Goal: Transaction & Acquisition: Purchase product/service

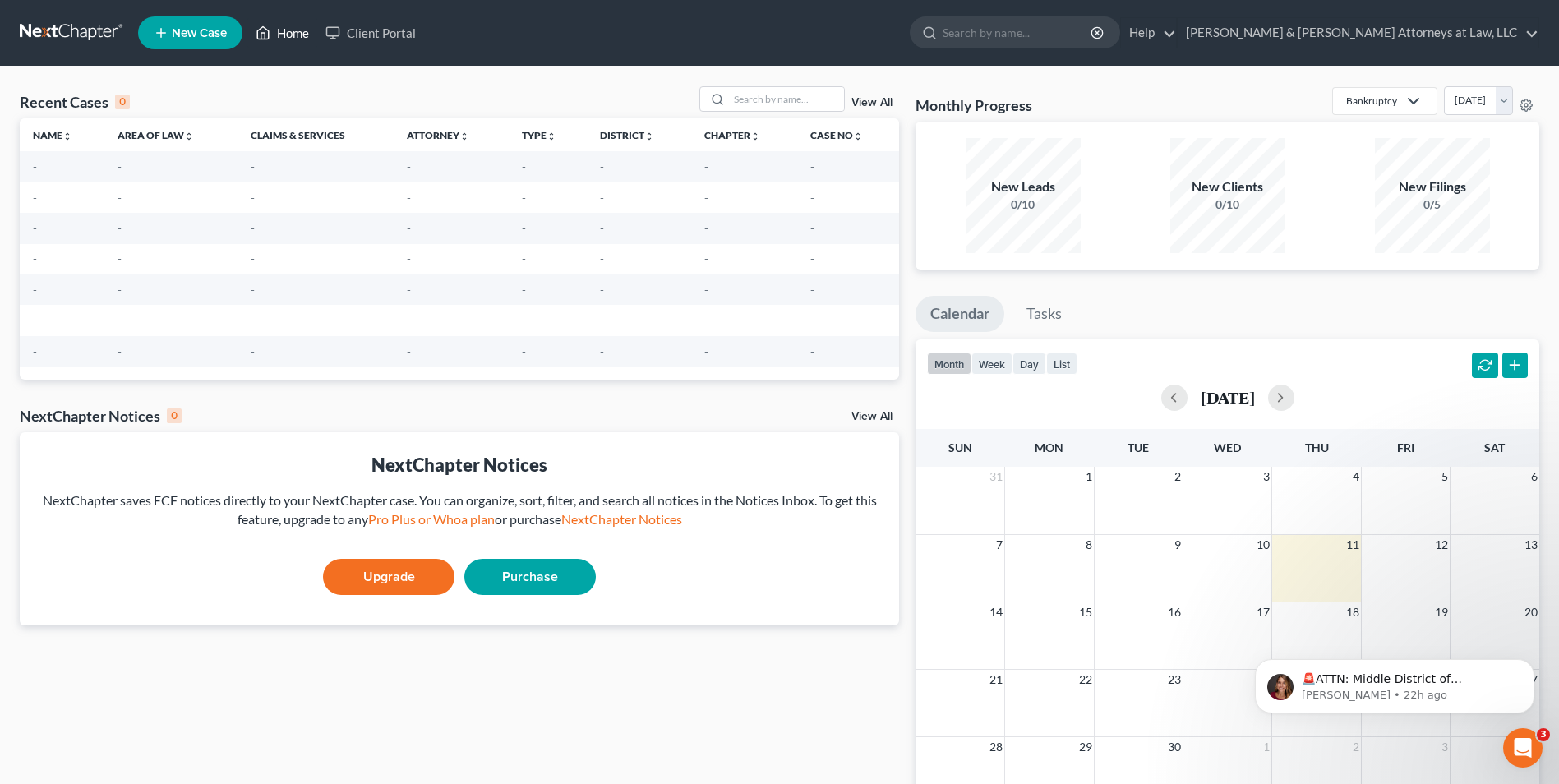
click at [263, 31] on icon at bounding box center [263, 33] width 14 height 19
click at [273, 36] on link "Home" at bounding box center [282, 33] width 70 height 30
click at [774, 392] on div "Recent Cases 0 View All Name unfold_more expand_more expand_less Area of Law un…" at bounding box center [459, 493] width 896 height 813
click at [349, 30] on link "Client Portal" at bounding box center [371, 33] width 107 height 30
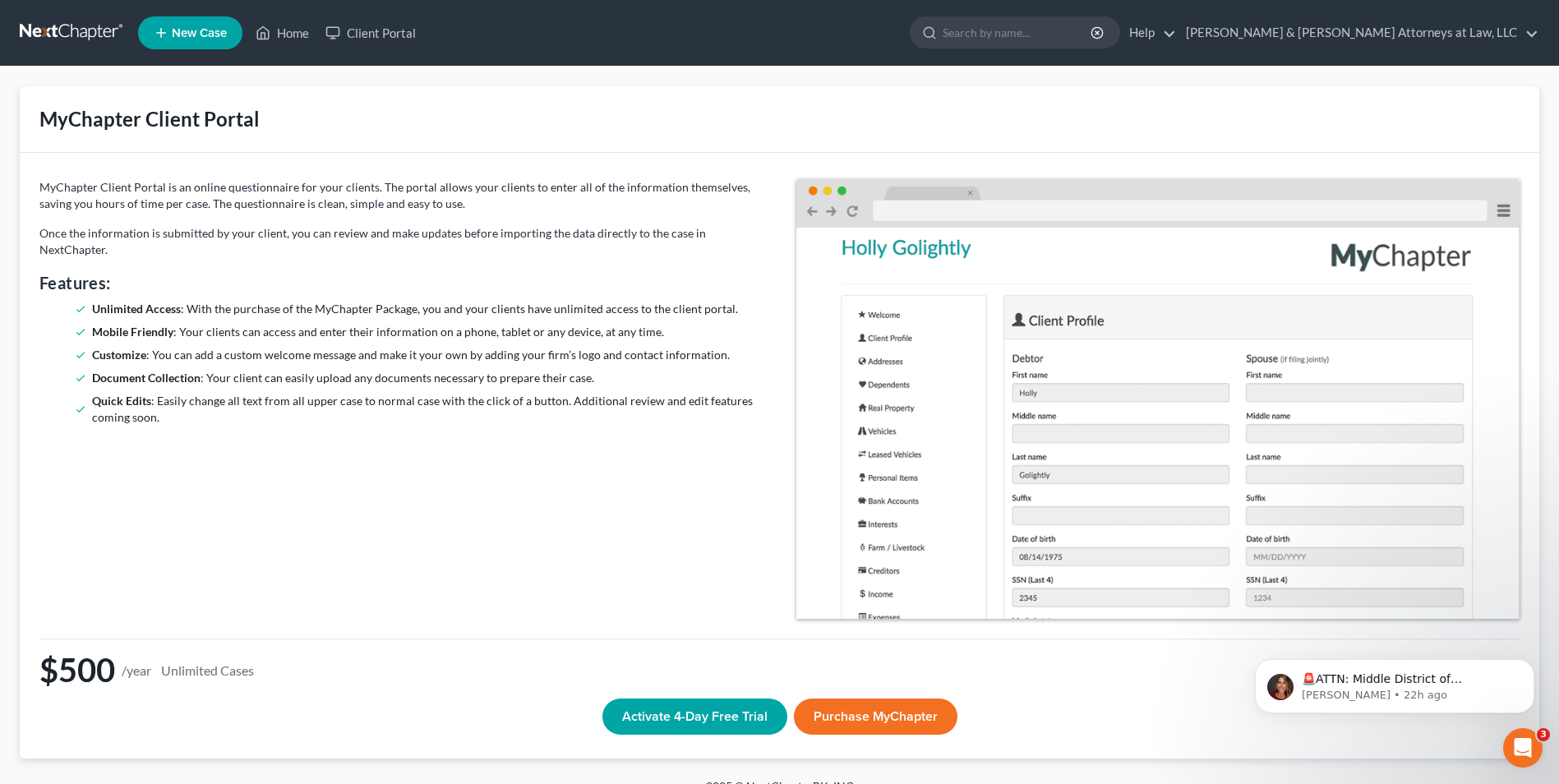
click at [203, 37] on span "New Case" at bounding box center [198, 33] width 55 height 13
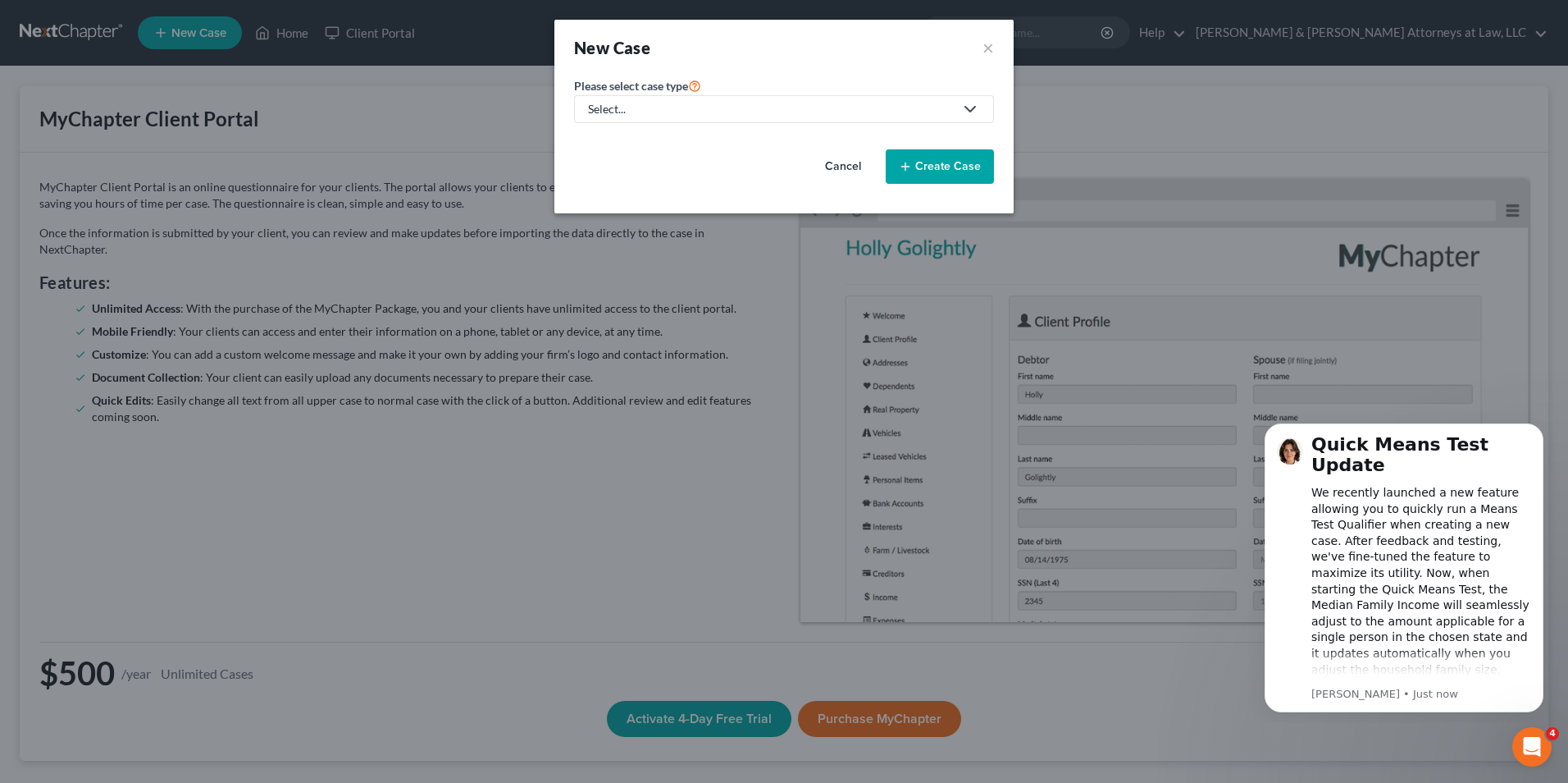
click at [707, 105] on div "Select..." at bounding box center [770, 109] width 366 height 16
click at [626, 146] on div "Bankruptcy" at bounding box center [661, 141] width 143 height 16
select select "19"
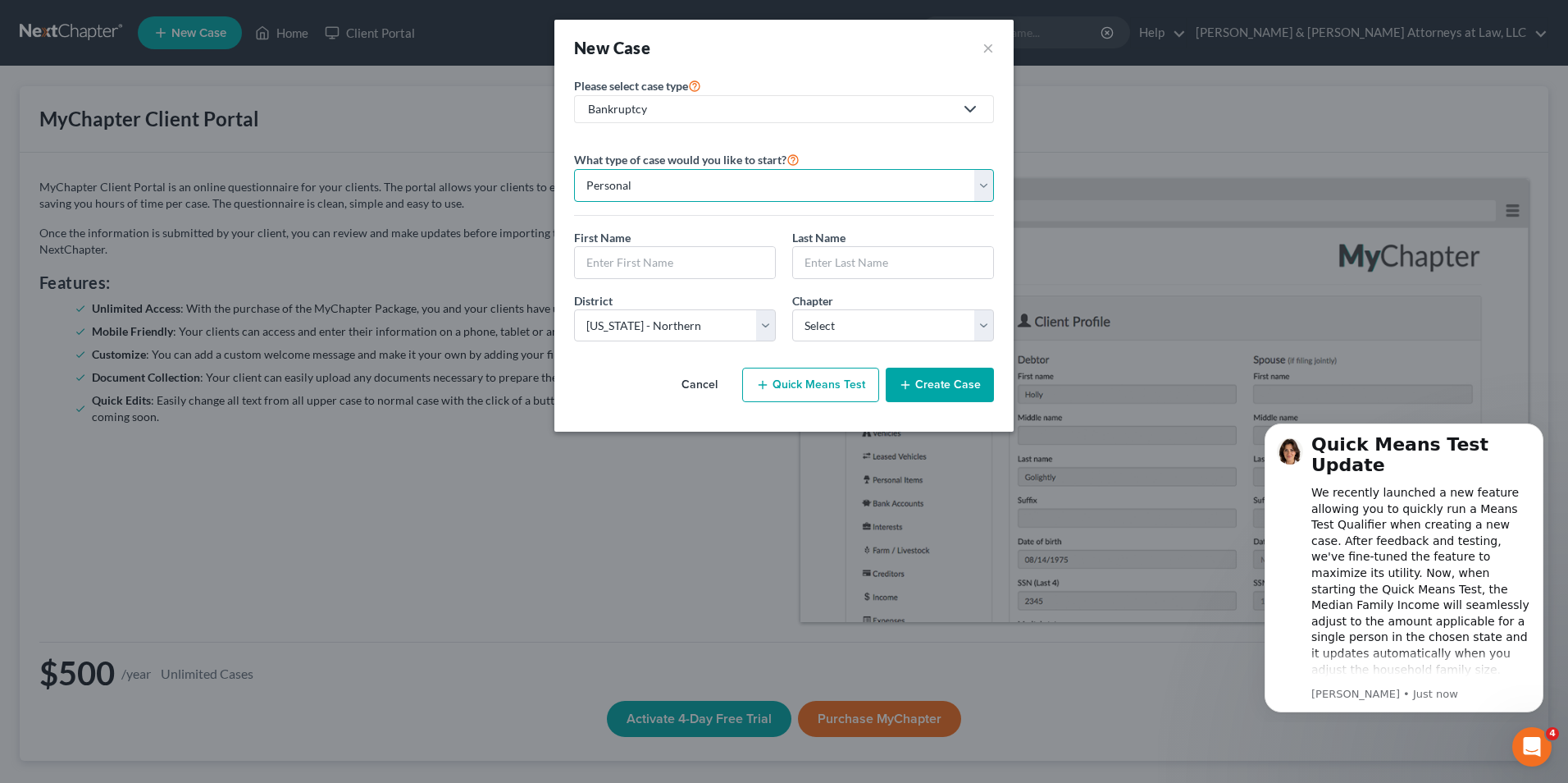
click at [768, 191] on select "Personal Business" at bounding box center [784, 185] width 420 height 33
click at [574, 169] on select "Personal Business" at bounding box center [784, 185] width 420 height 33
click at [986, 52] on button "×" at bounding box center [988, 48] width 12 height 23
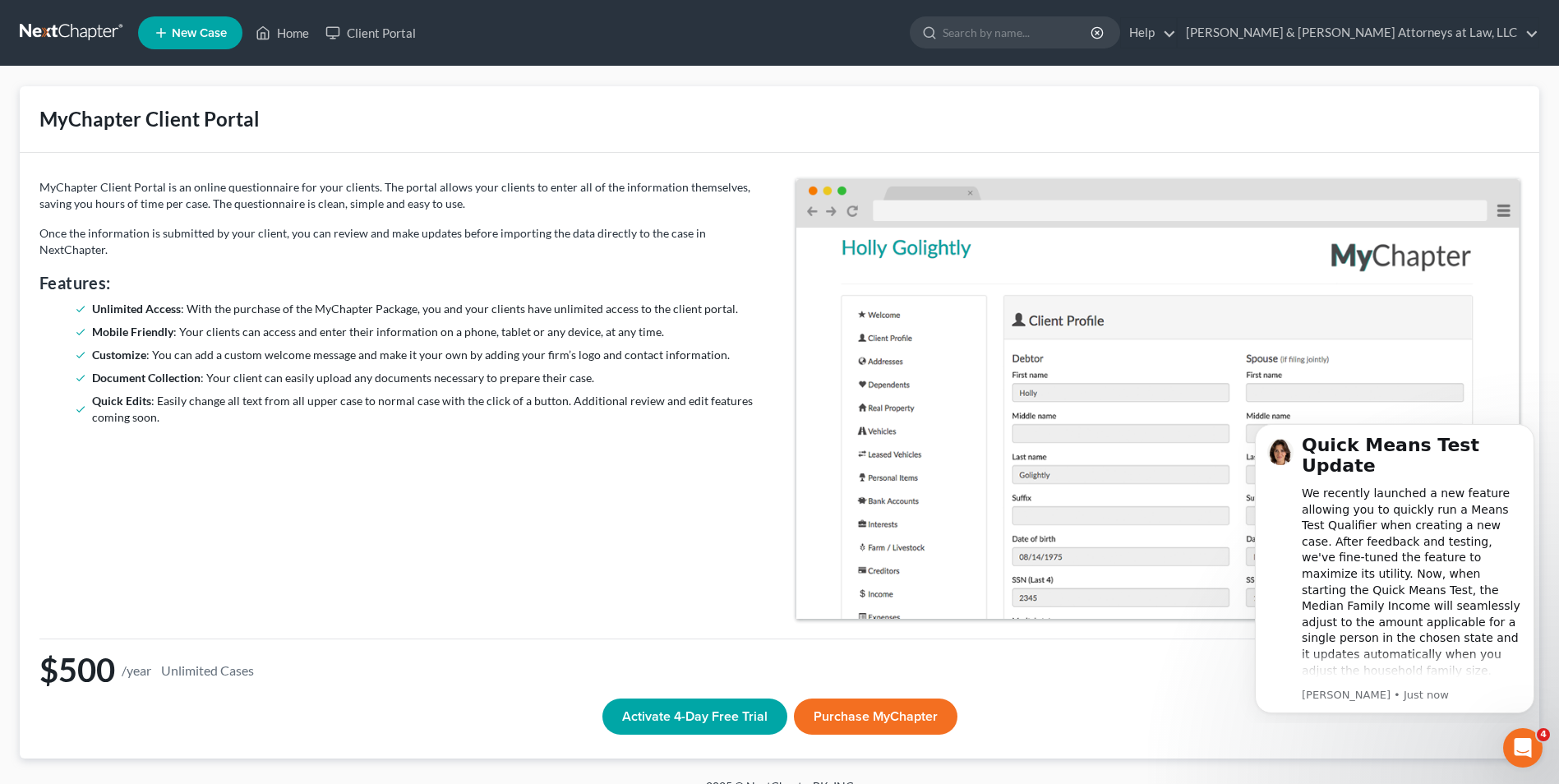
click at [514, 305] on ul "Unlimited Access : With the purchase of the MyChapter Package, you and your cli…" at bounding box center [401, 364] width 724 height 125
click at [1176, 32] on link "Help" at bounding box center [1148, 33] width 55 height 30
click at [1425, 99] on div "MyChapter Client Portal" at bounding box center [779, 119] width 1520 height 66
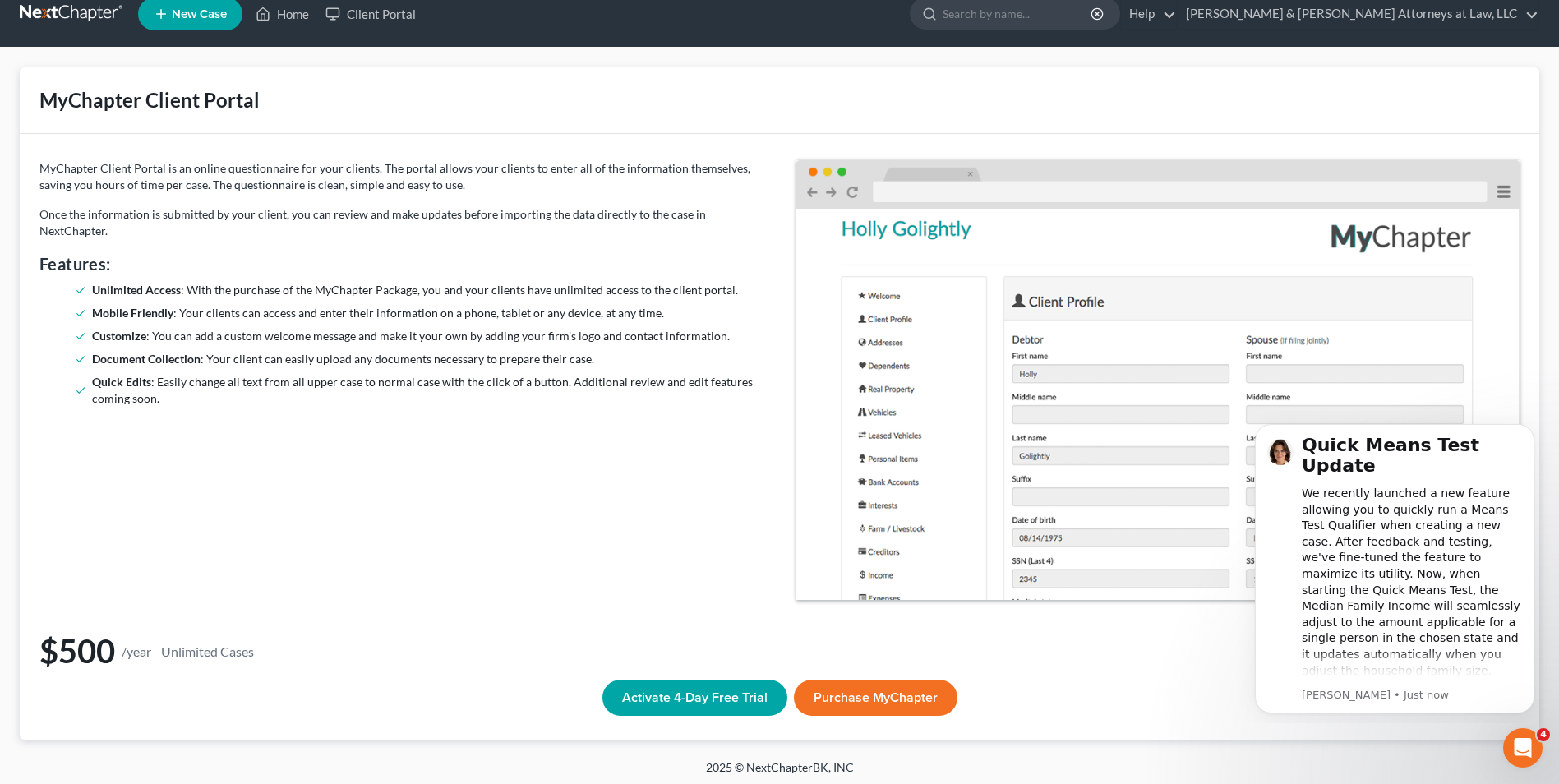
scroll to position [24, 0]
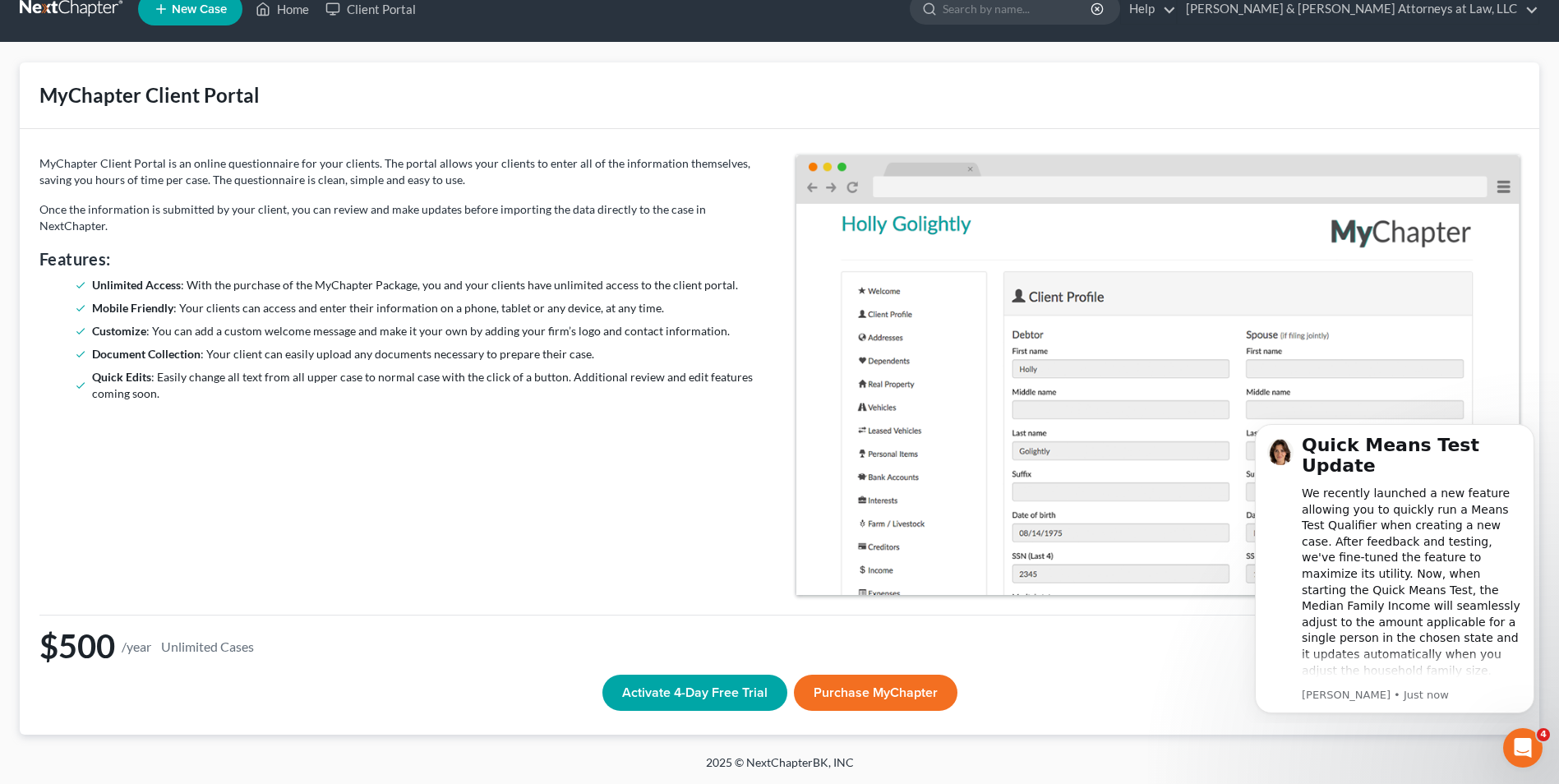
click at [884, 692] on button "Purchase MyChapter" at bounding box center [876, 693] width 164 height 37
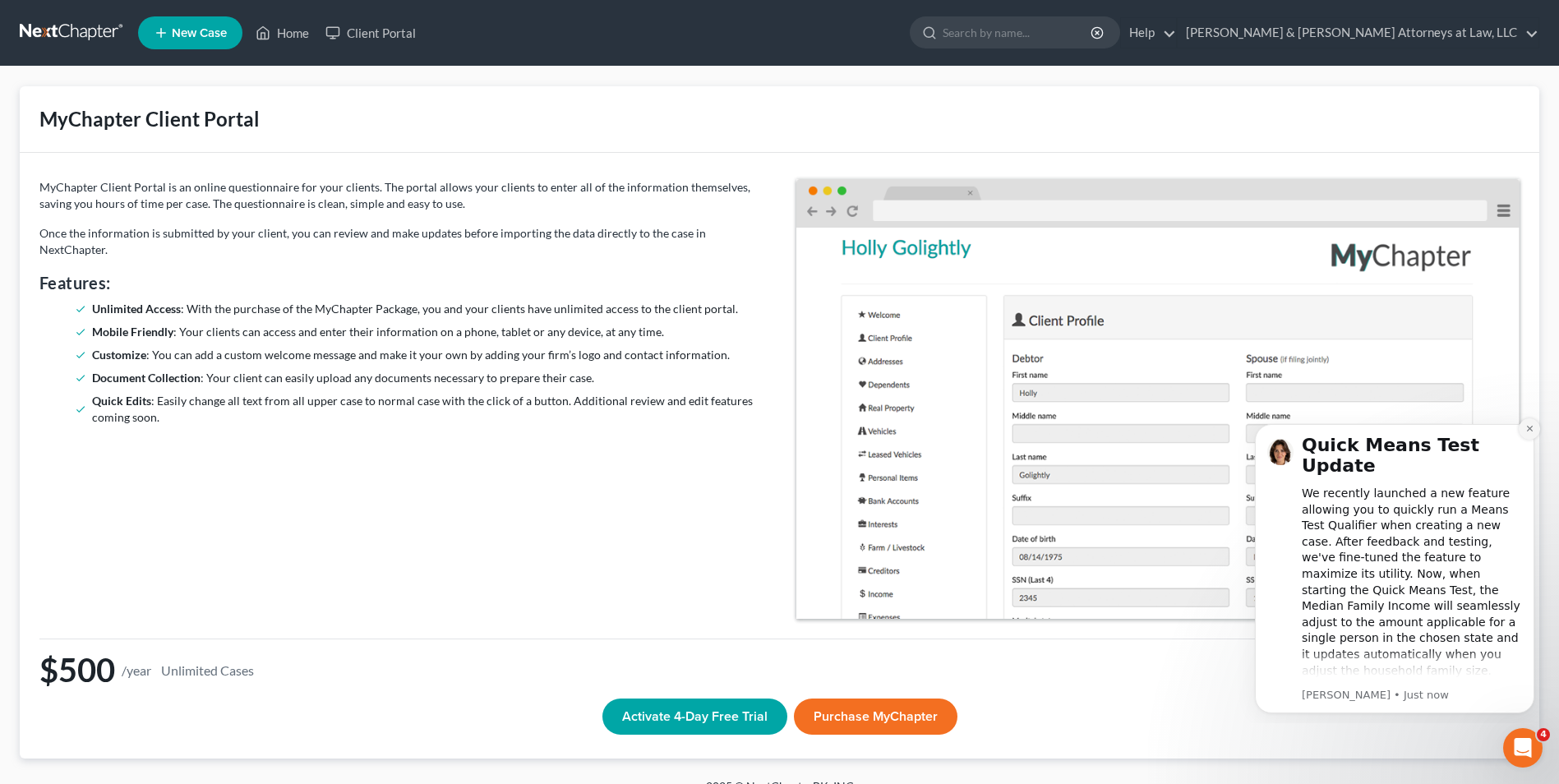
click at [1531, 431] on icon "Dismiss notification" at bounding box center [1529, 428] width 9 height 9
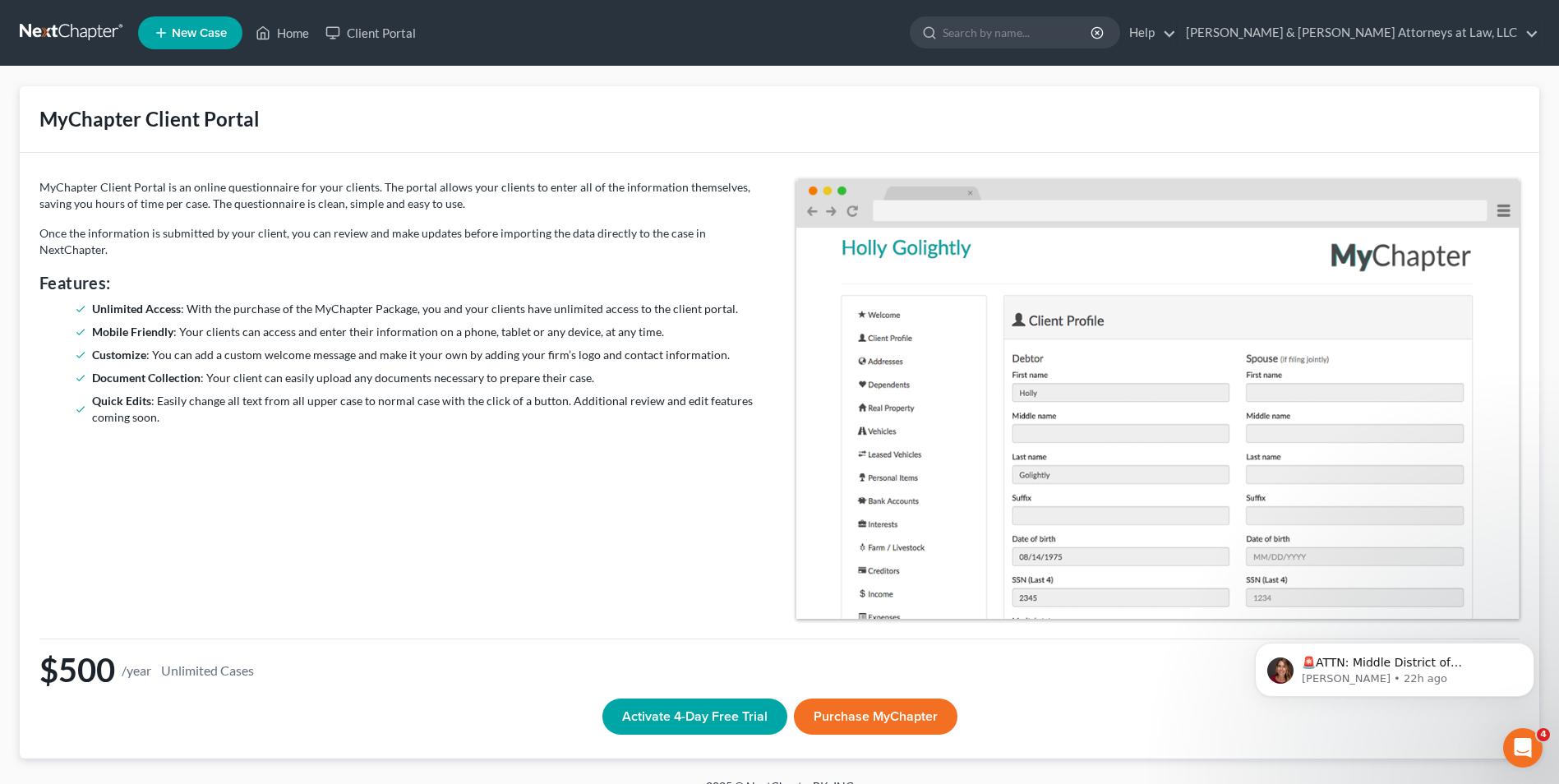
click at [893, 715] on button "Purchase MyChapter" at bounding box center [876, 717] width 164 height 37
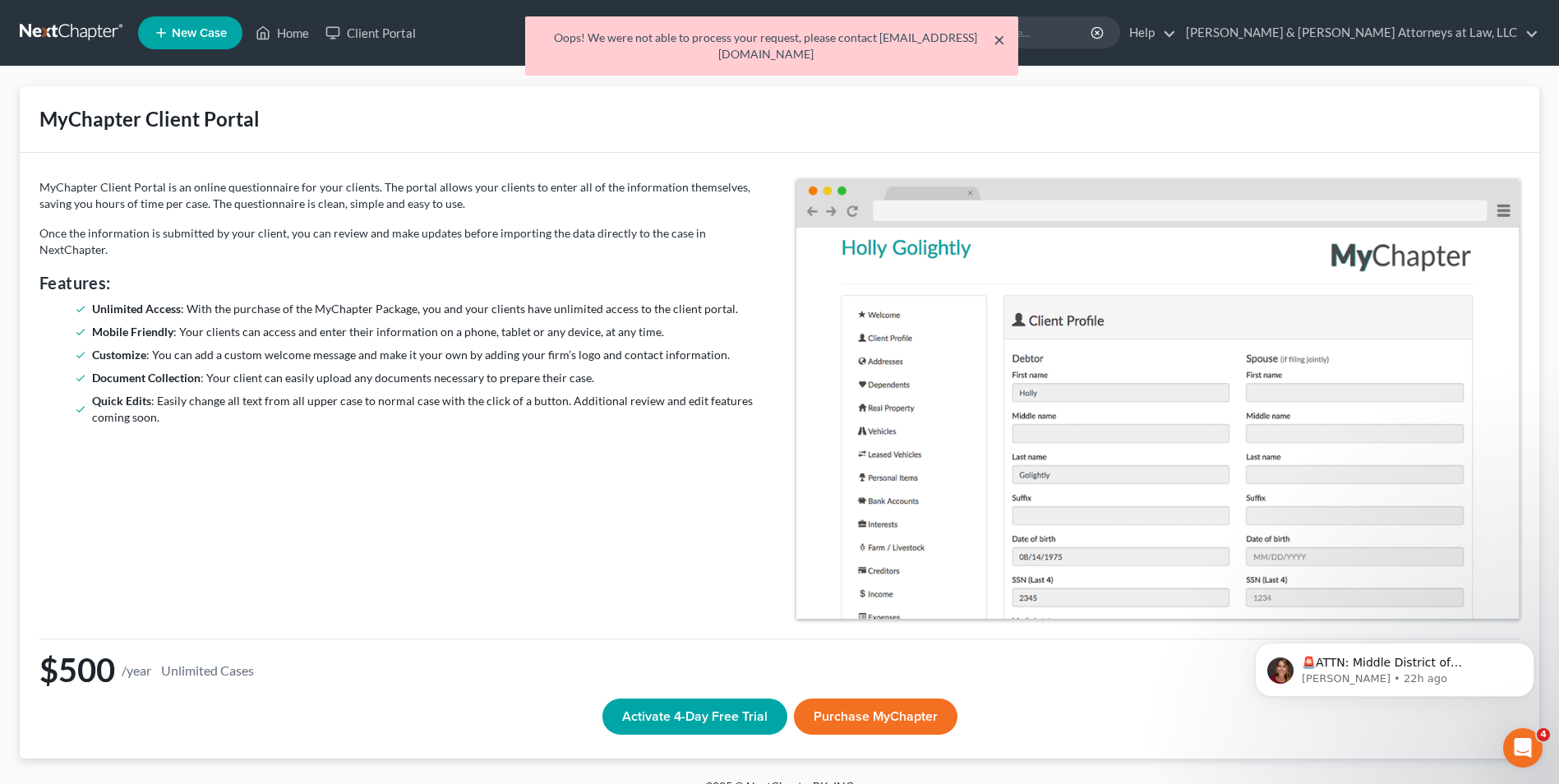
click at [998, 39] on button "×" at bounding box center [999, 39] width 12 height 19
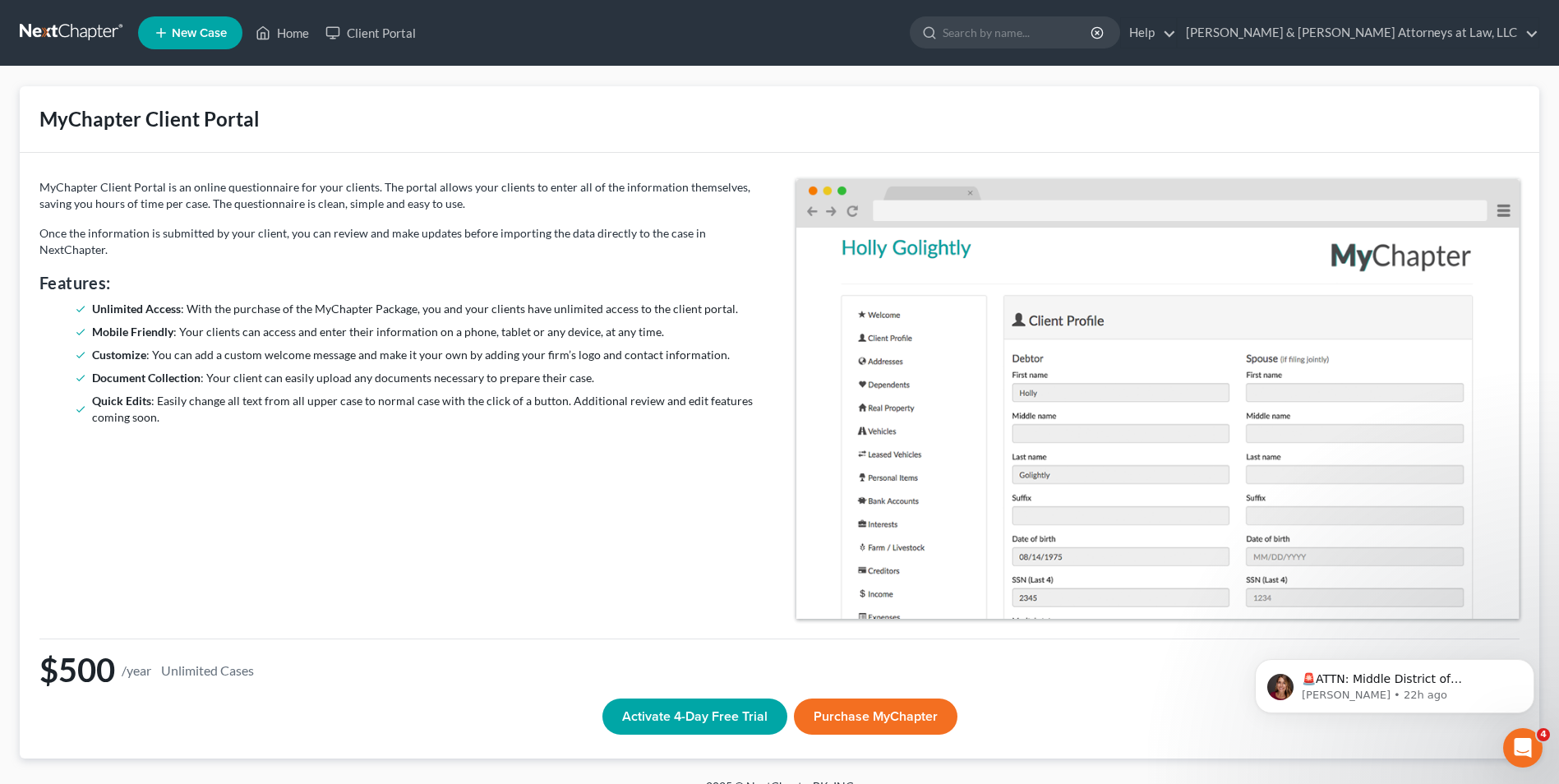
click at [882, 713] on button "Purchase MyChapter" at bounding box center [876, 717] width 164 height 37
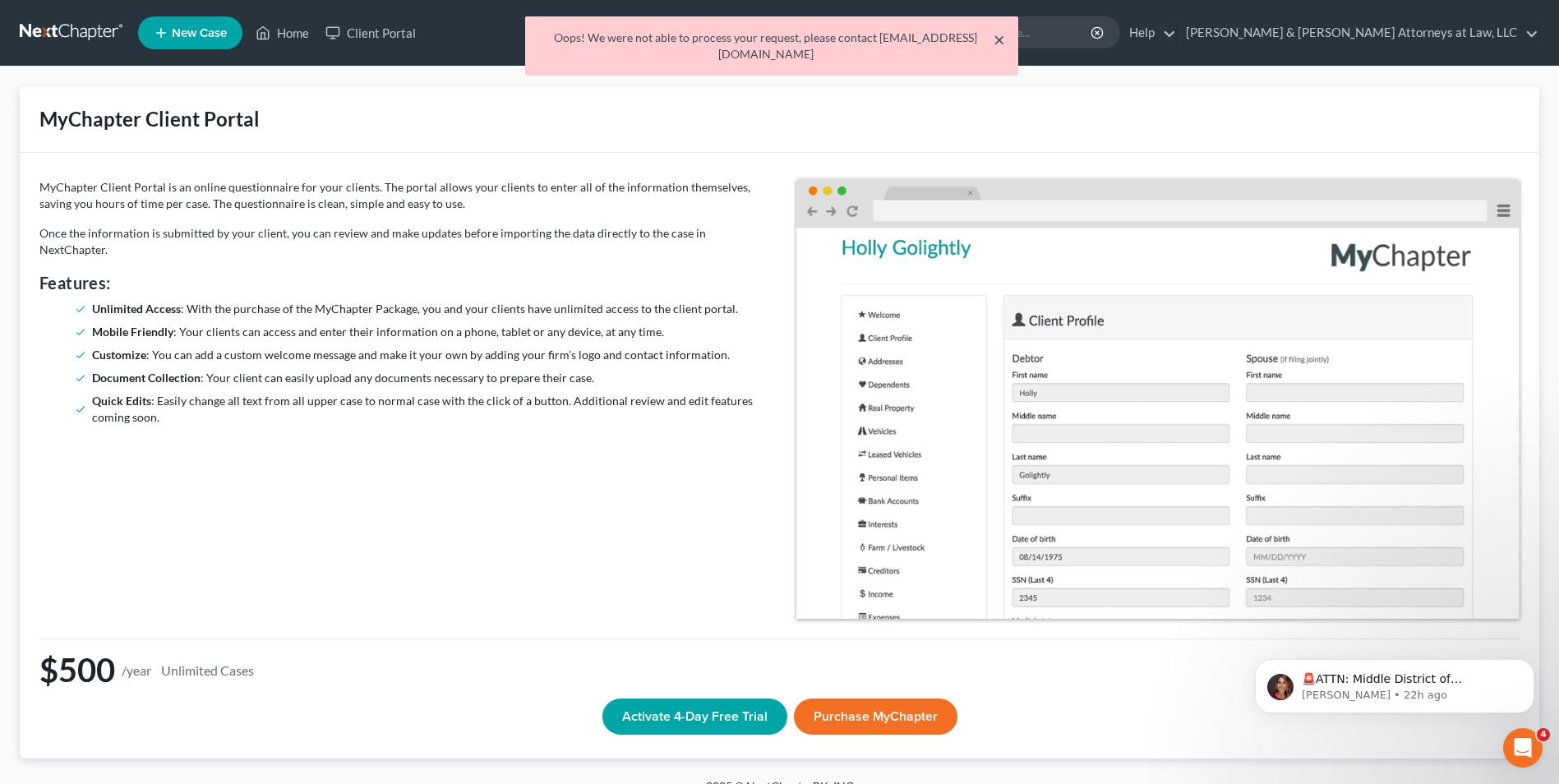
click at [1001, 44] on button "×" at bounding box center [999, 39] width 12 height 19
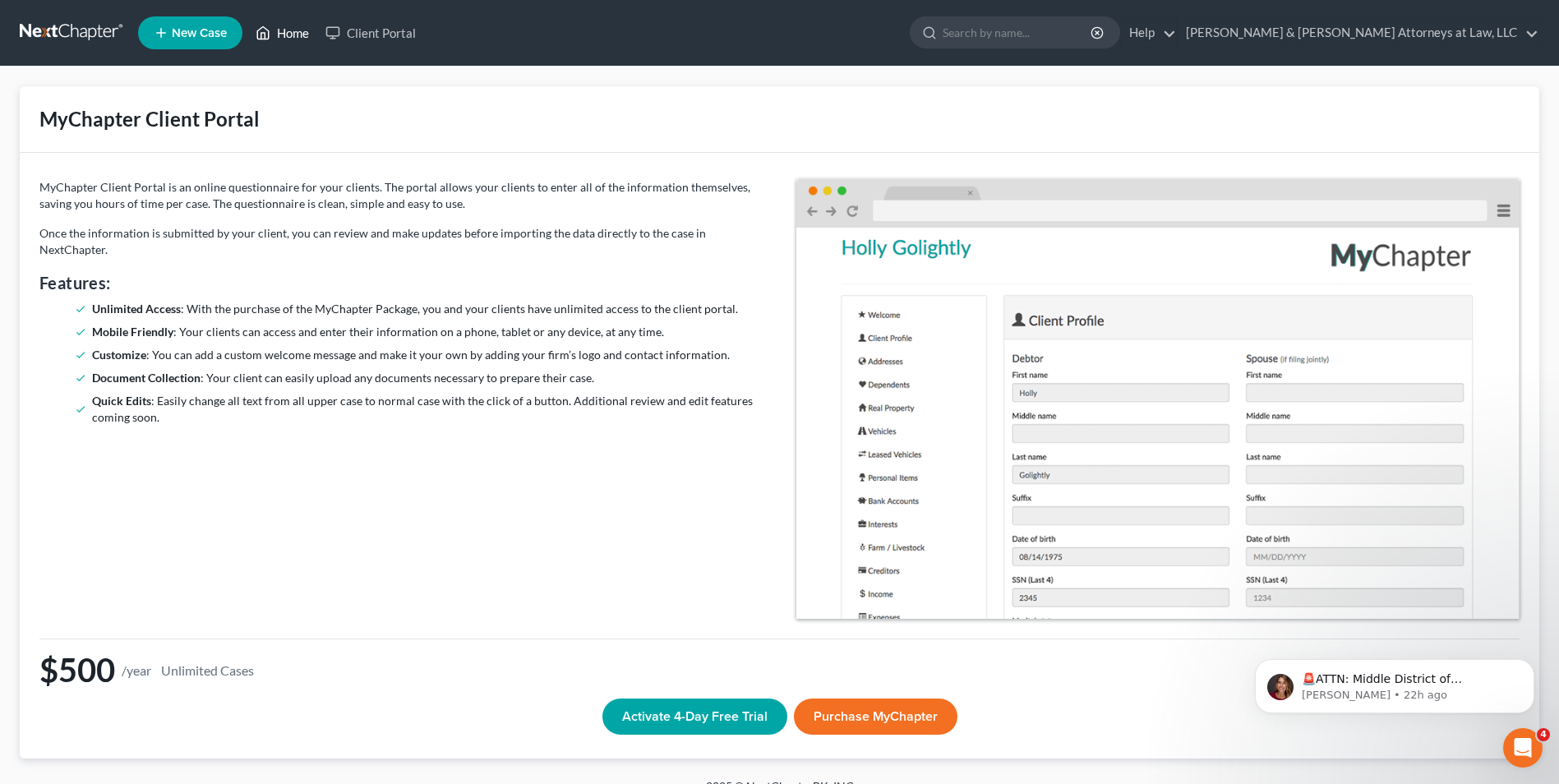
click at [278, 31] on link "Home" at bounding box center [282, 33] width 70 height 30
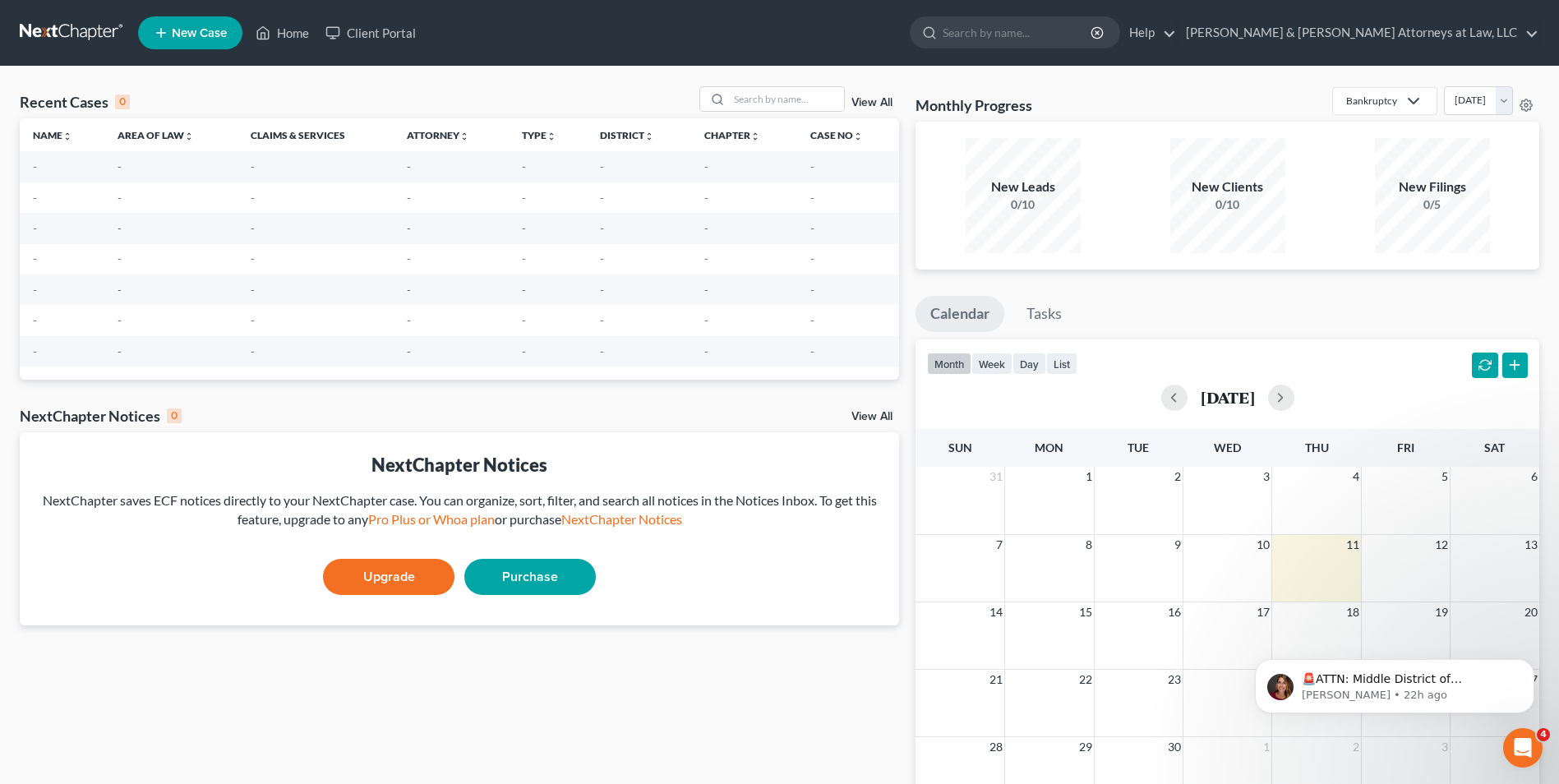
click at [522, 579] on link "Purchase" at bounding box center [529, 577] width 132 height 37
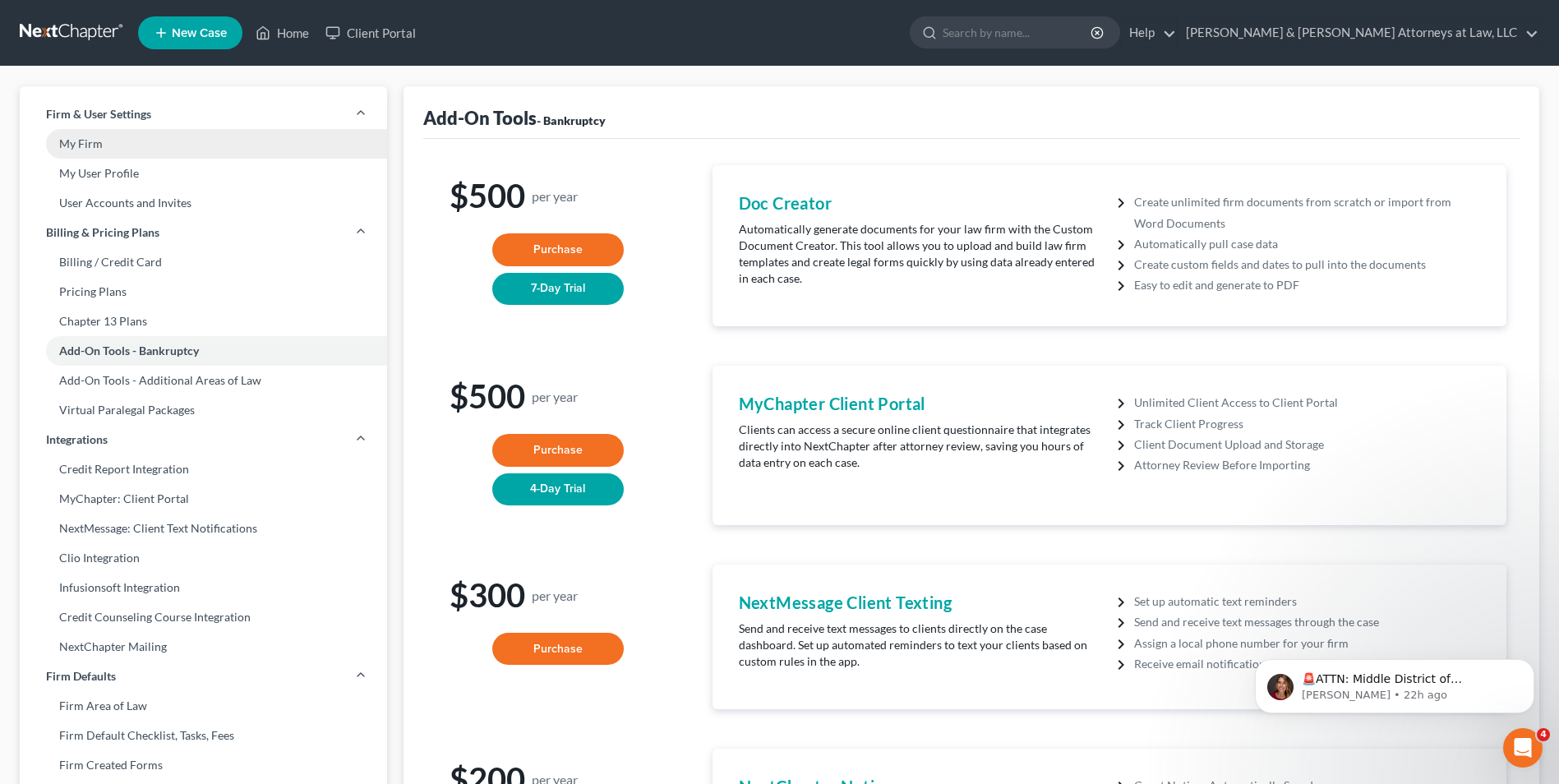
click at [76, 145] on link "My Firm" at bounding box center [203, 143] width 368 height 30
select select "19"
select select "24"
select select "10"
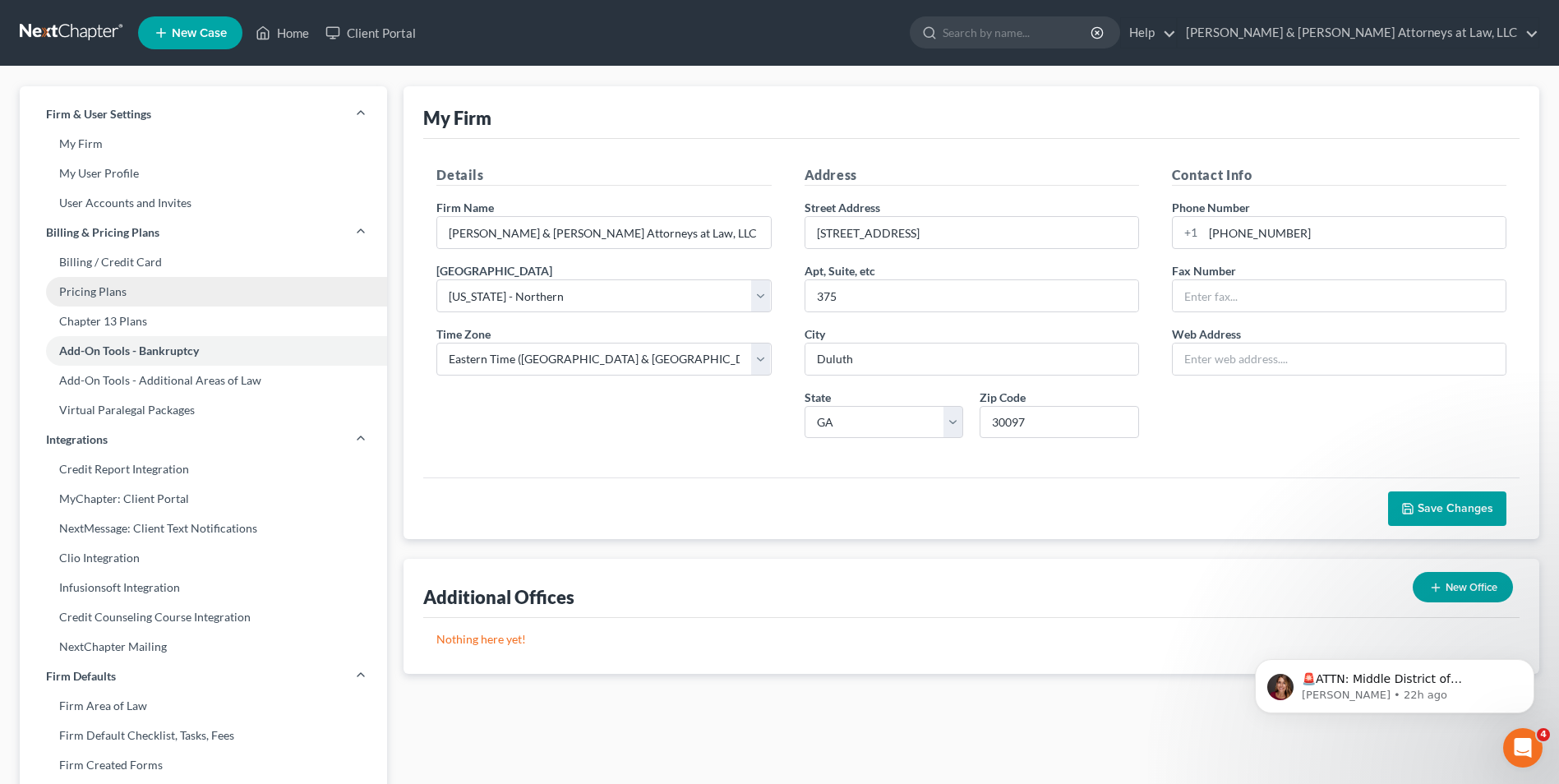
click at [97, 294] on link "Pricing Plans" at bounding box center [203, 291] width 368 height 30
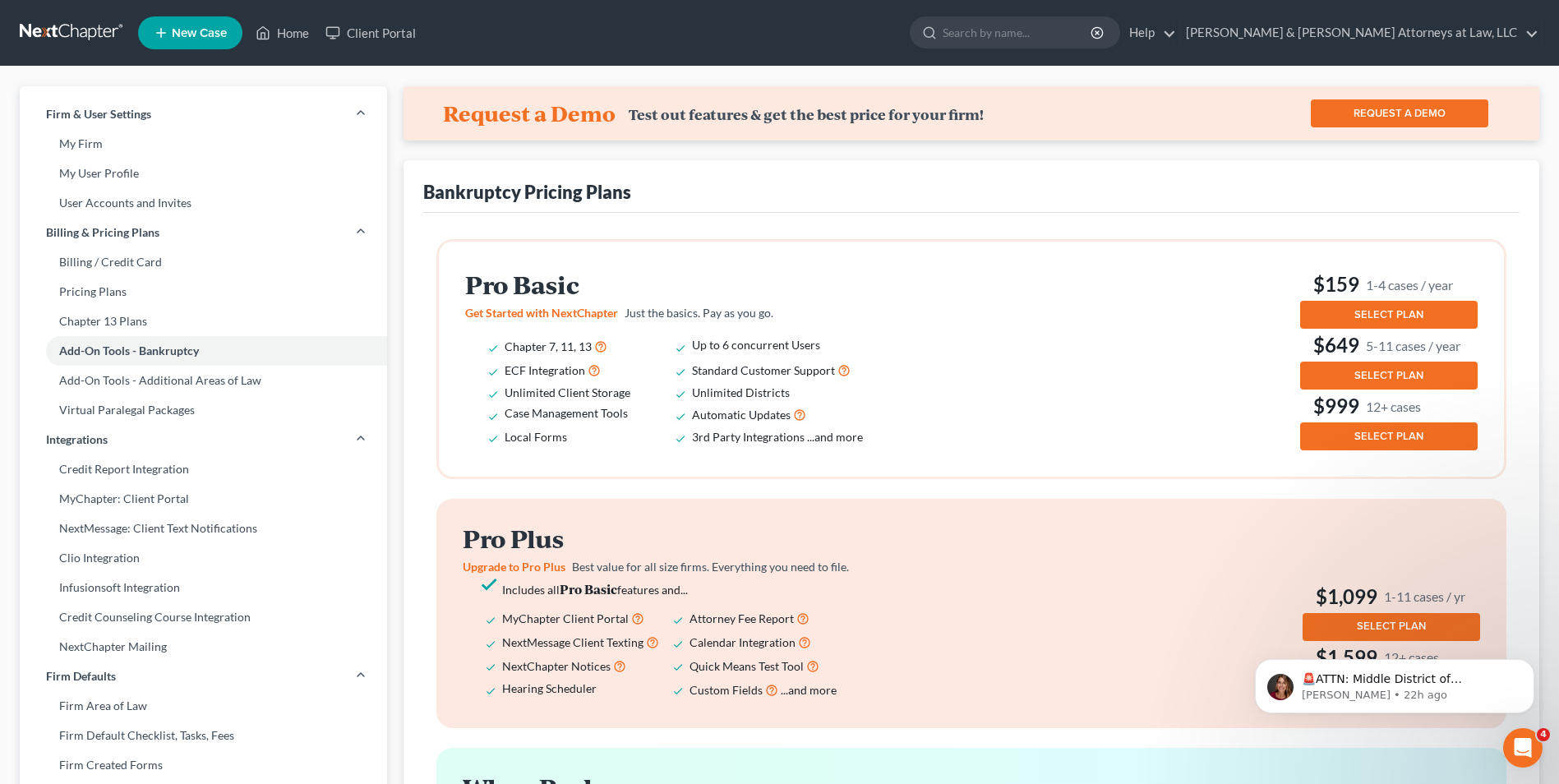
click at [1391, 316] on span "SELECT PLAN" at bounding box center [1389, 315] width 69 height 13
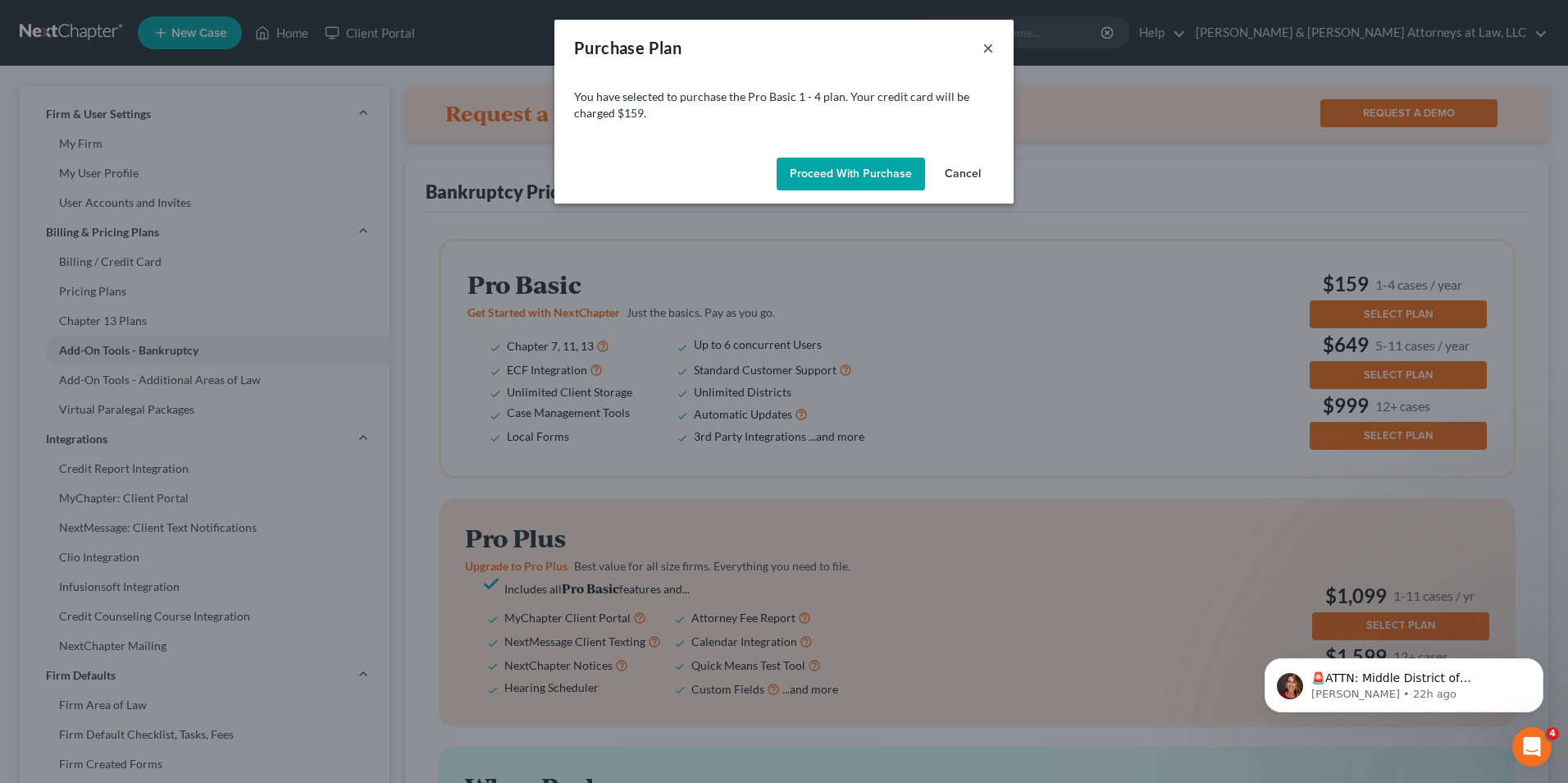
click at [990, 48] on button "×" at bounding box center [988, 47] width 12 height 19
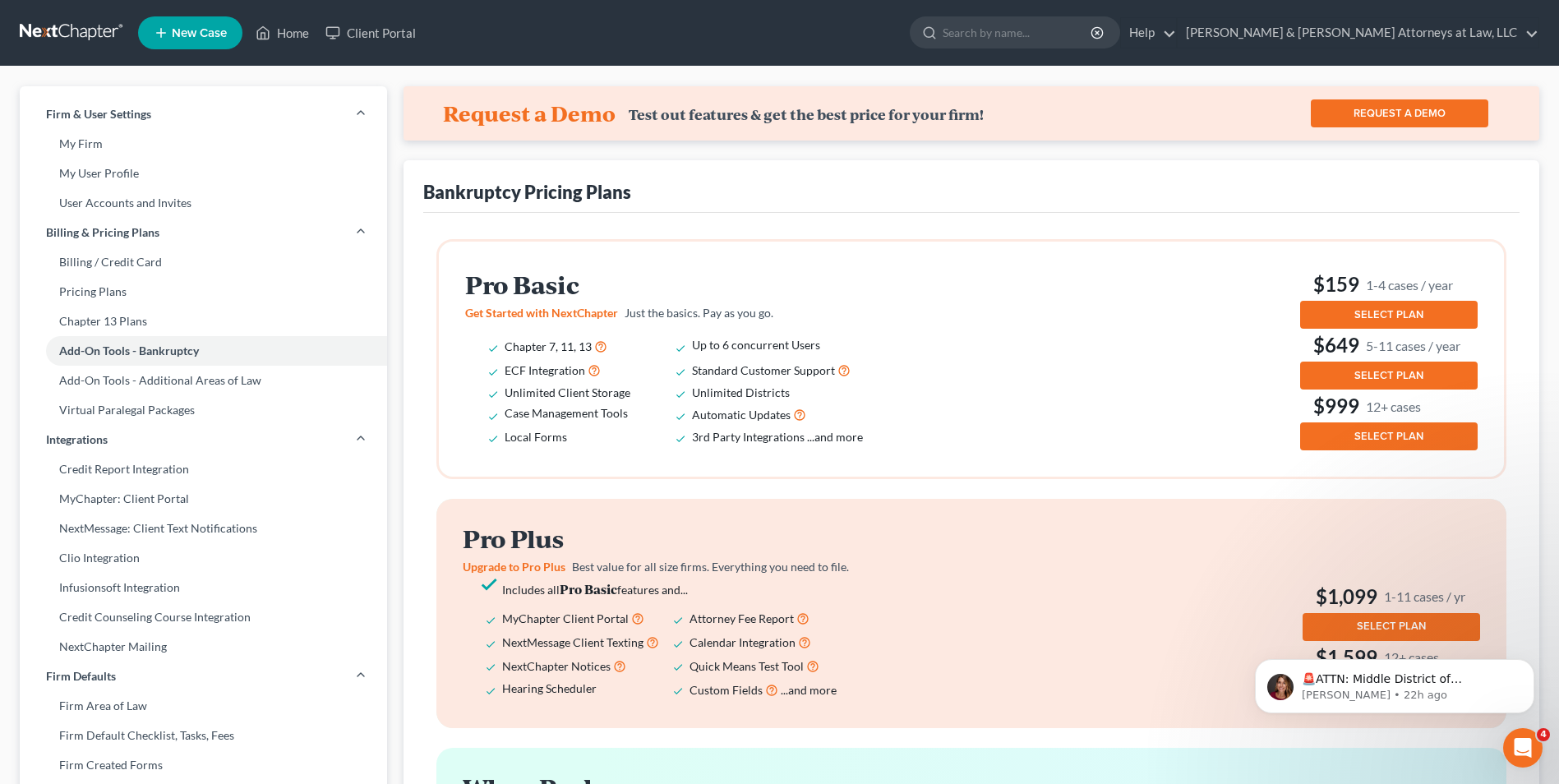
click at [736, 344] on span "Up to 6 concurrent Users" at bounding box center [755, 344] width 128 height 14
